Goal: Navigation & Orientation: Find specific page/section

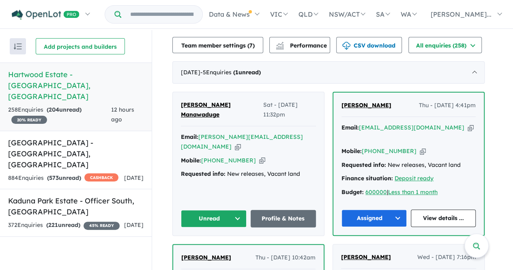
scroll to position [229, 0]
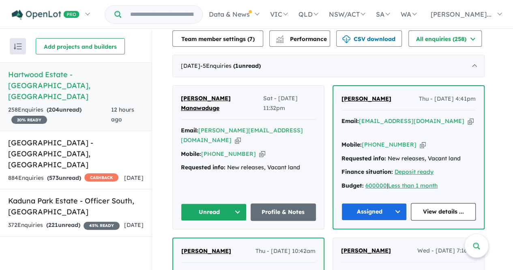
click at [229, 203] on button "Unread" at bounding box center [214, 211] width 66 height 17
click at [222, 240] on button "Assigned" at bounding box center [216, 249] width 71 height 19
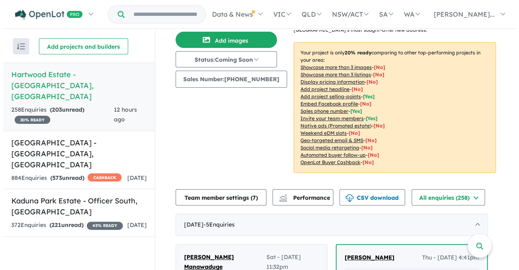
scroll to position [0, 0]
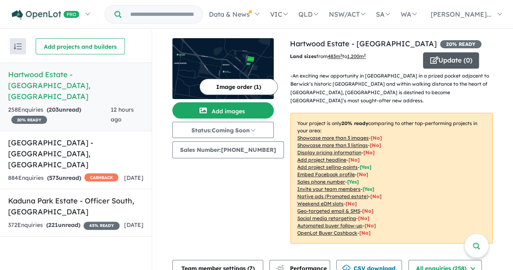
click at [454, 60] on button "Update ( 0 )" at bounding box center [451, 60] width 56 height 16
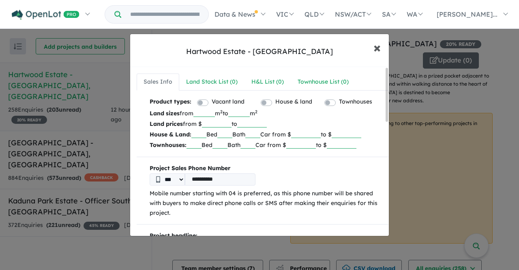
click at [379, 45] on span "×" at bounding box center [377, 47] width 7 height 17
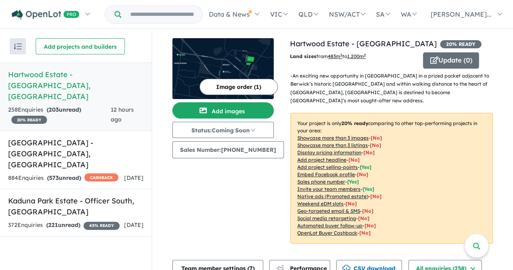
click at [361, 87] on p "- An exciting new opportunity in [GEOGRAPHIC_DATA] in a prized pocket adjacent …" at bounding box center [394, 88] width 209 height 33
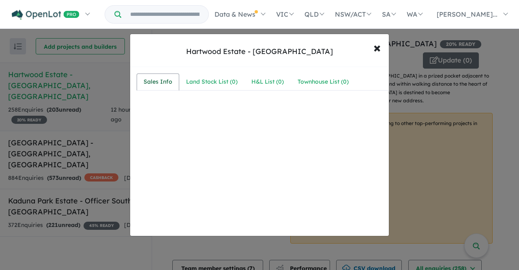
click at [143, 78] on link "Sales Info" at bounding box center [158, 81] width 43 height 17
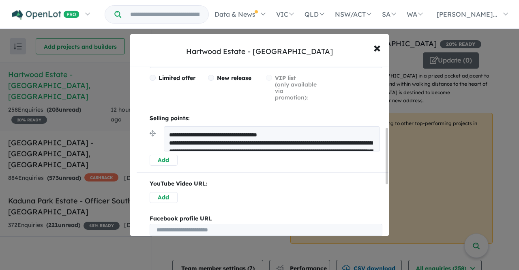
scroll to position [192, 0]
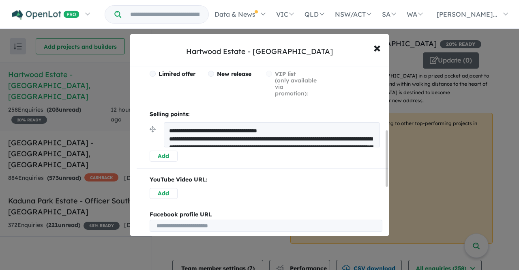
drag, startPoint x: 388, startPoint y: 118, endPoint x: 382, endPoint y: 180, distance: 62.7
click at [382, 180] on div "**********" at bounding box center [259, 151] width 259 height 169
click at [304, 136] on textarea "**********" at bounding box center [272, 134] width 216 height 25
click at [364, 143] on textarea "**********" at bounding box center [272, 134] width 216 height 25
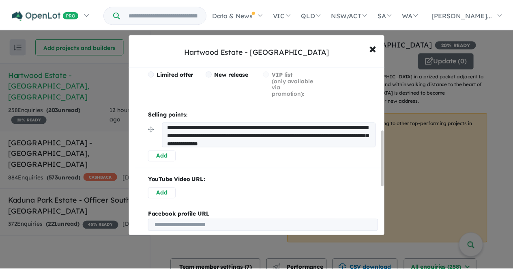
scroll to position [19, 0]
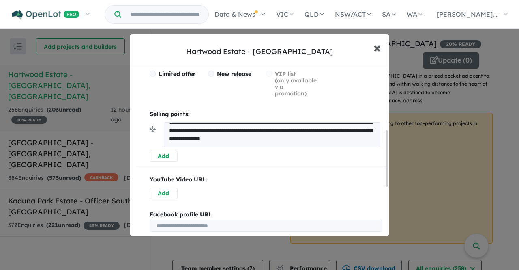
click at [377, 50] on span "×" at bounding box center [377, 47] width 7 height 17
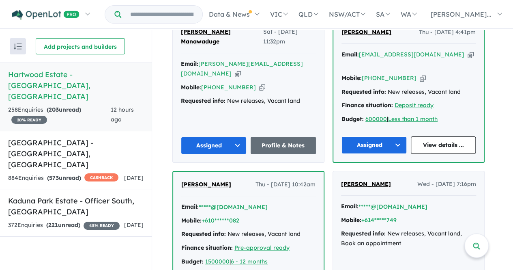
scroll to position [0, 0]
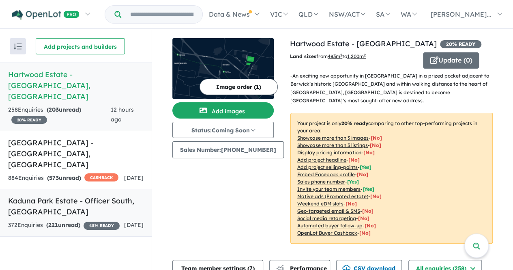
click at [33, 189] on link "Kaduna Park Estate - Officer [GEOGRAPHIC_DATA] Enquir ies ( 221 unread) 45 % RE…" at bounding box center [76, 213] width 152 height 48
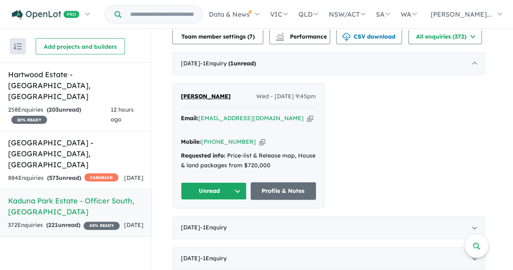
scroll to position [271, 0]
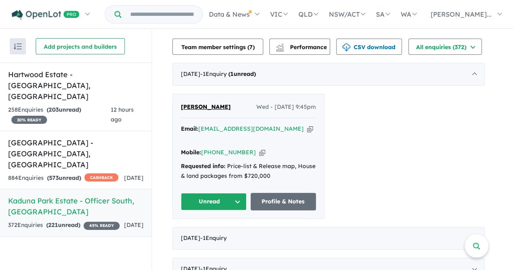
click at [226, 195] on button "Unread" at bounding box center [214, 201] width 66 height 17
click at [220, 230] on button "Assigned" at bounding box center [216, 239] width 71 height 19
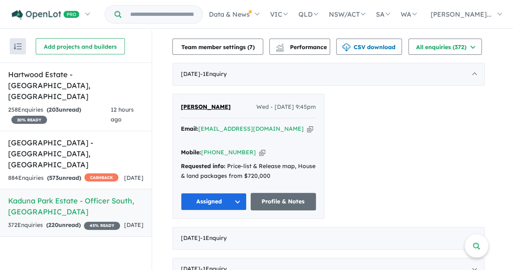
click at [62, 189] on link "Kaduna Park Estate - Officer [GEOGRAPHIC_DATA] Enquir ies ( 220 unread) 45 % RE…" at bounding box center [76, 213] width 152 height 48
click at [88, 137] on h5 "[GEOGRAPHIC_DATA] - [GEOGRAPHIC_DATA] , [GEOGRAPHIC_DATA]" at bounding box center [75, 153] width 135 height 33
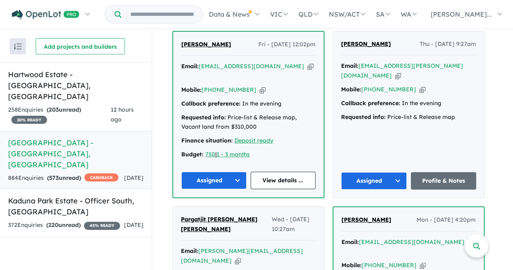
scroll to position [358, 0]
